Goal: Navigation & Orientation: Find specific page/section

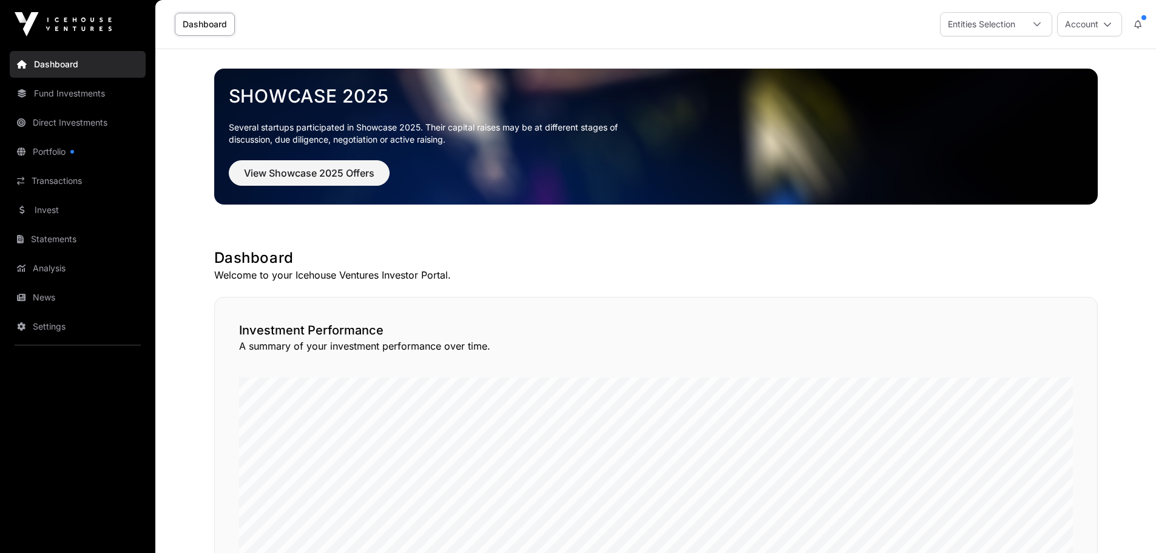
click at [52, 206] on link "Invest" at bounding box center [78, 210] width 136 height 27
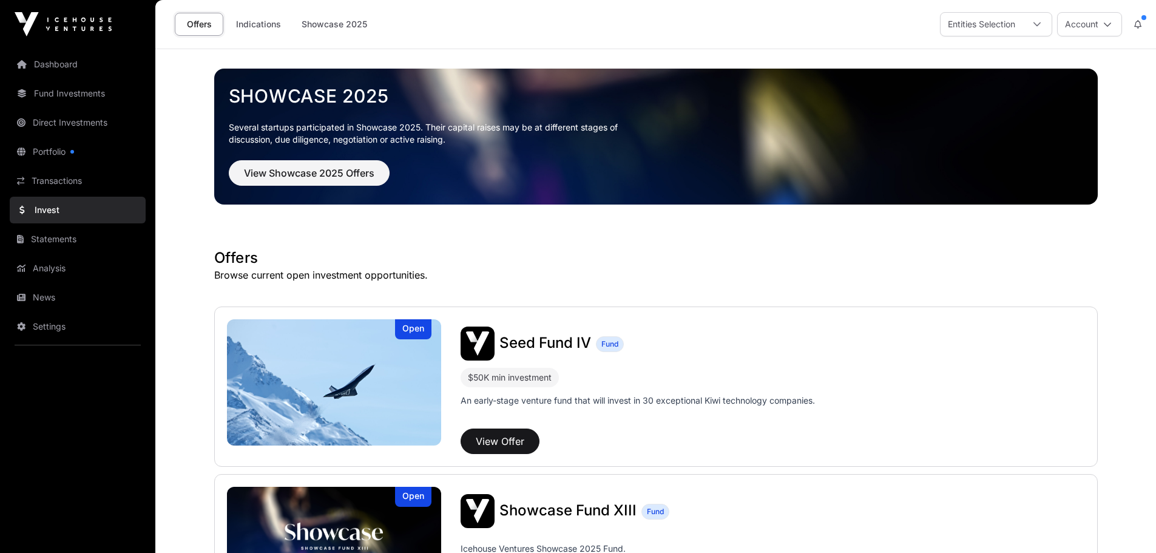
click at [61, 144] on link "Portfolio" at bounding box center [78, 151] width 136 height 27
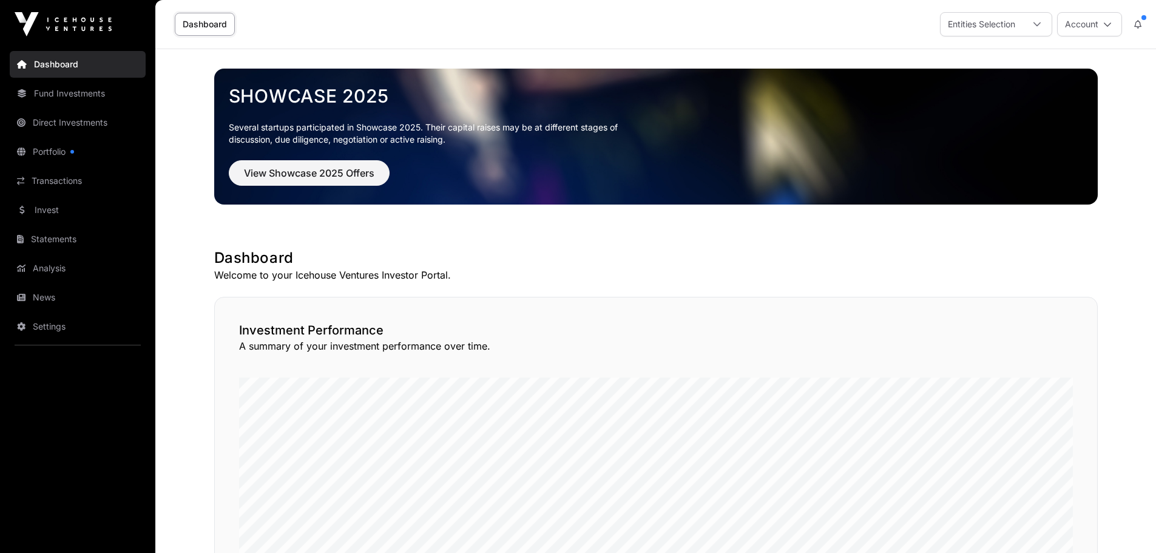
click at [58, 151] on link "Portfolio" at bounding box center [78, 151] width 136 height 27
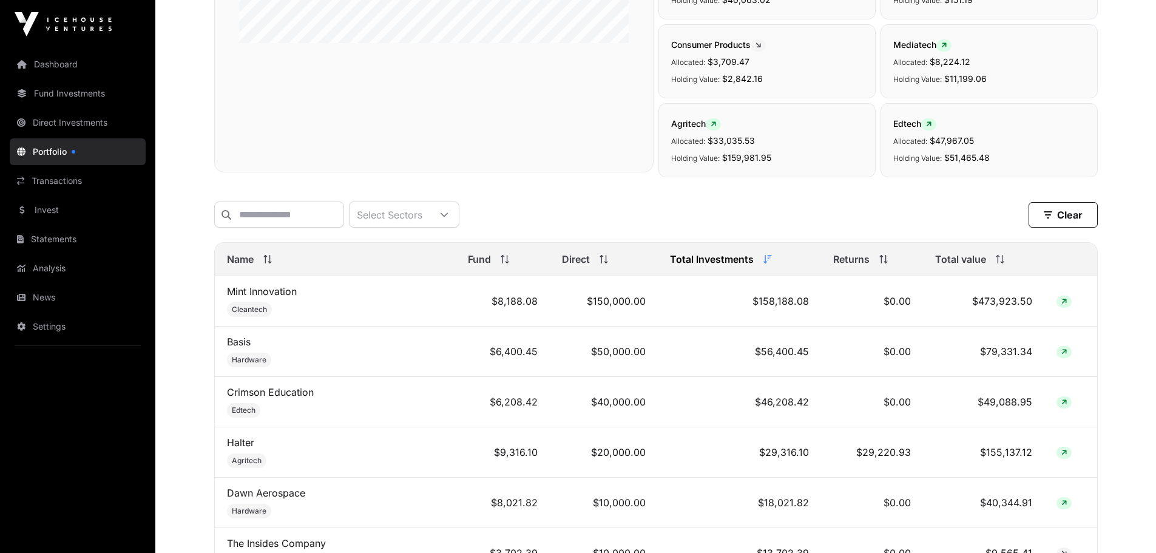
scroll to position [426, 0]
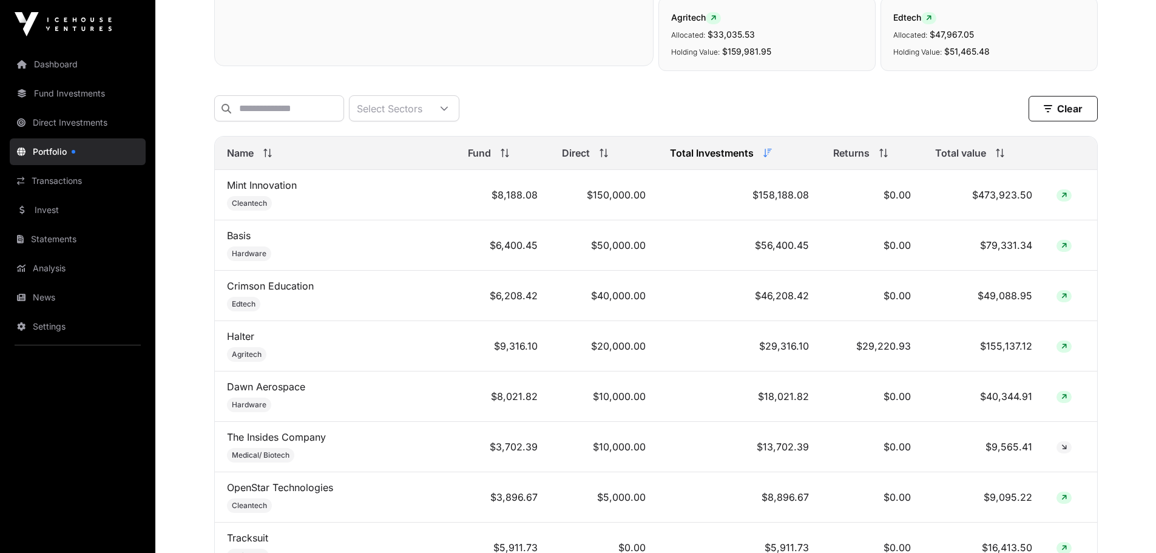
click at [62, 64] on link "Dashboard" at bounding box center [78, 64] width 136 height 27
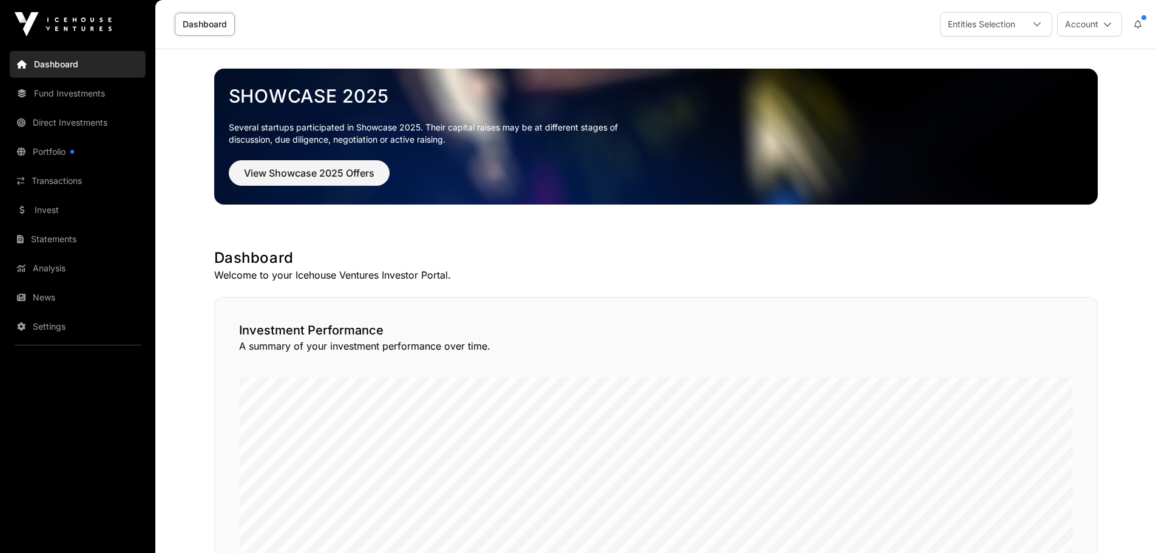
click at [66, 59] on link "Dashboard" at bounding box center [78, 64] width 136 height 27
